Goal: Task Accomplishment & Management: Manage account settings

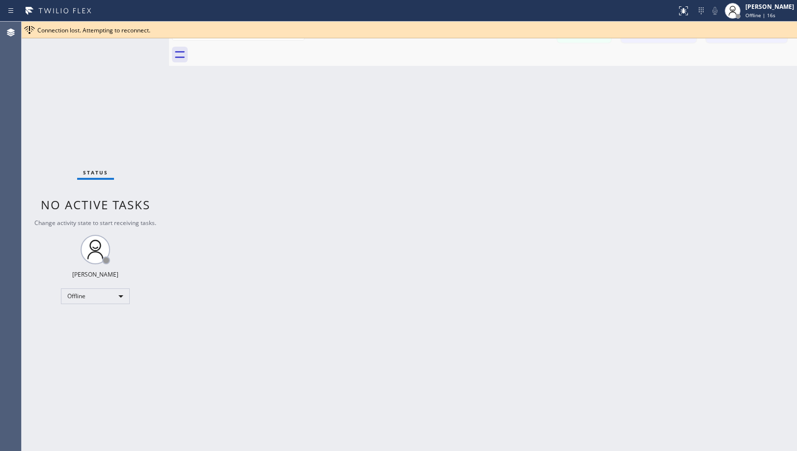
click at [435, 202] on div "Back to Dashboard Change Sender ID Customers Technicians (312) 925-901_ SEARCH …" at bounding box center [483, 237] width 628 height 430
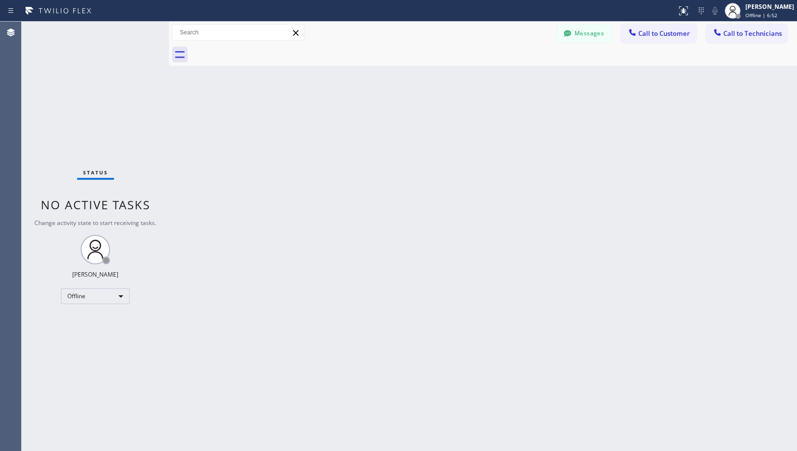
click at [463, 170] on div "Back to Dashboard Change Sender ID Customers Technicians (312) 925-901_ SEARCH …" at bounding box center [483, 237] width 628 height 430
click at [772, 8] on div "[PERSON_NAME]" at bounding box center [770, 6] width 49 height 8
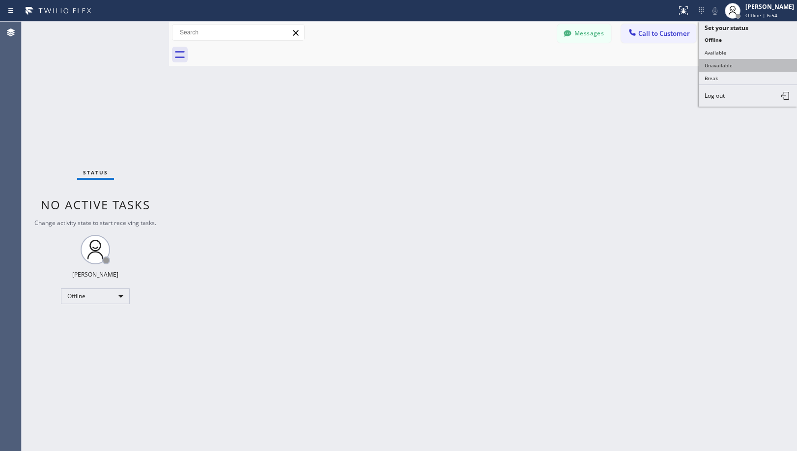
click at [737, 64] on button "Unavailable" at bounding box center [748, 65] width 98 height 13
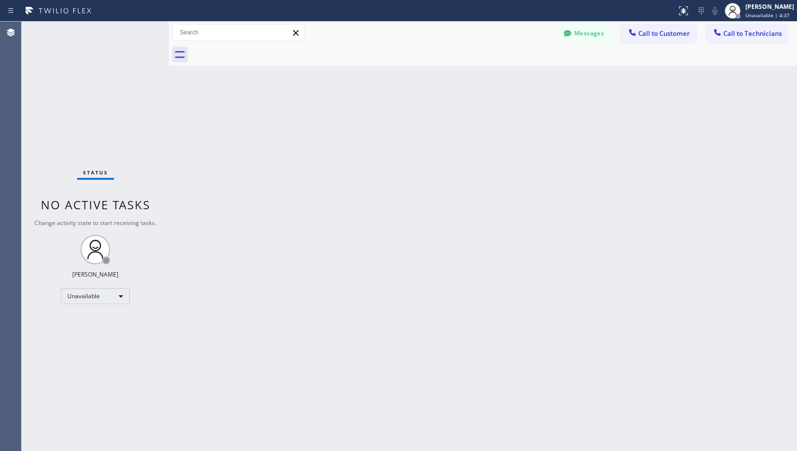
click at [371, 276] on div "Back to Dashboard Change Sender ID Customers Technicians (312) 925-901_ SEARCH …" at bounding box center [483, 237] width 628 height 430
click at [451, 211] on div "Back to Dashboard Change Sender ID Customers Technicians (312) 925-901_ SEARCH …" at bounding box center [483, 237] width 628 height 430
click at [415, 323] on div "Back to Dashboard Change Sender ID Customers Technicians (312) 925-901_ SEARCH …" at bounding box center [483, 237] width 628 height 430
click at [750, 20] on div "[PERSON_NAME] Unavailable | 15:34" at bounding box center [759, 11] width 75 height 22
click at [737, 42] on button "Offline" at bounding box center [748, 39] width 98 height 13
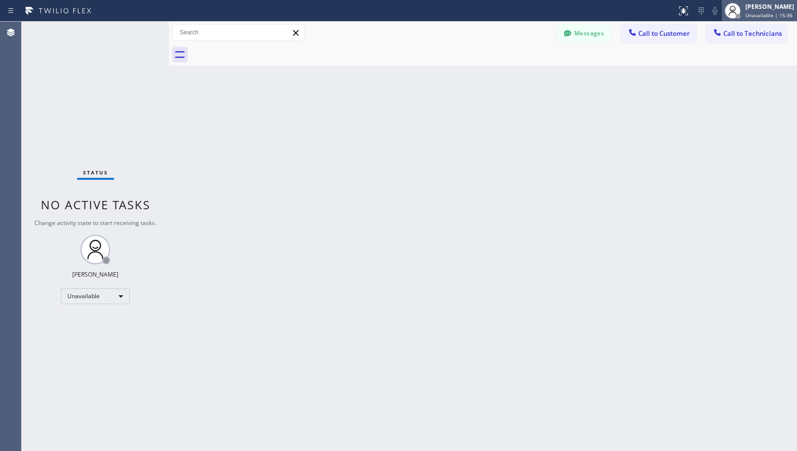
click at [754, 3] on div "[PERSON_NAME]" at bounding box center [770, 6] width 49 height 8
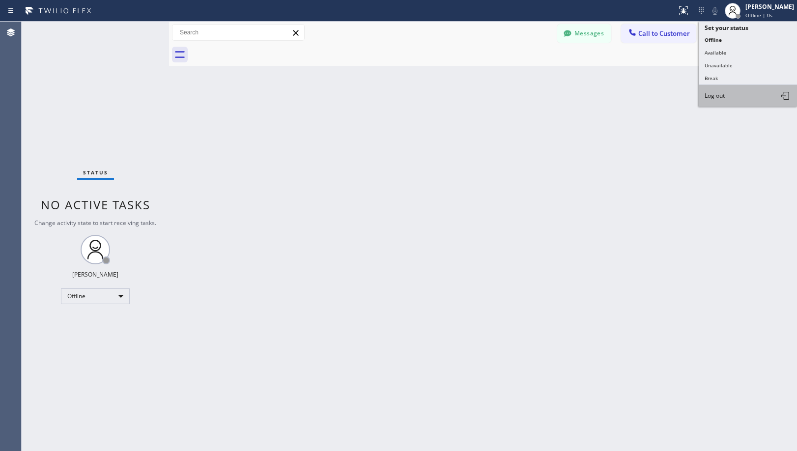
click at [741, 100] on button "Log out" at bounding box center [748, 96] width 98 height 22
